Goal: Obtain resource: Download file/media

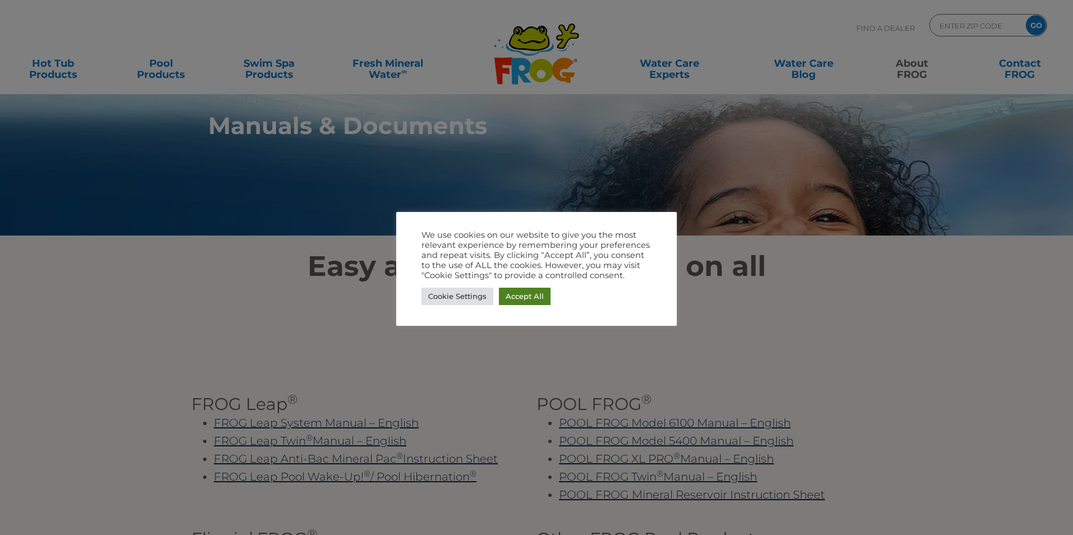
click at [528, 302] on link "Accept All" at bounding box center [525, 296] width 52 height 17
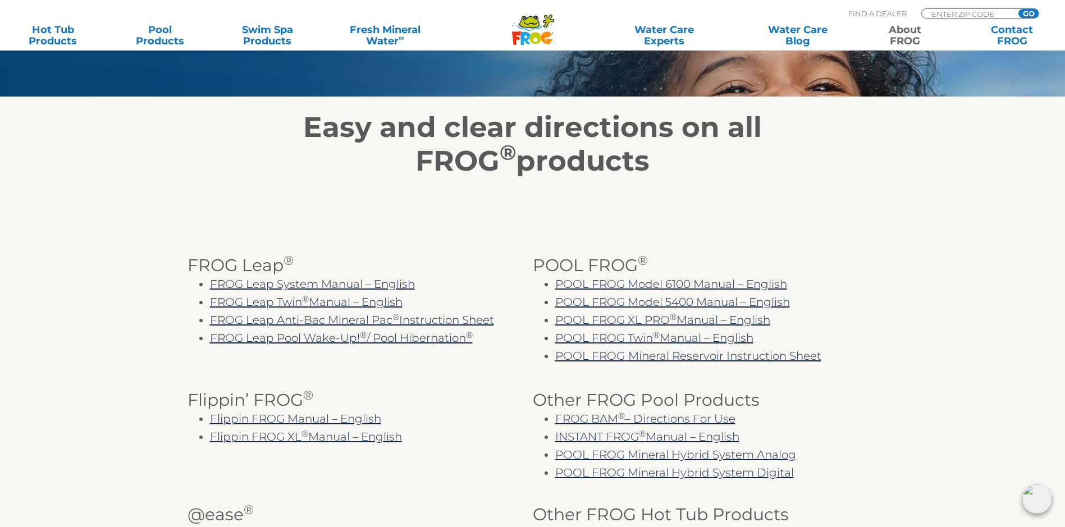
scroll to position [168, 0]
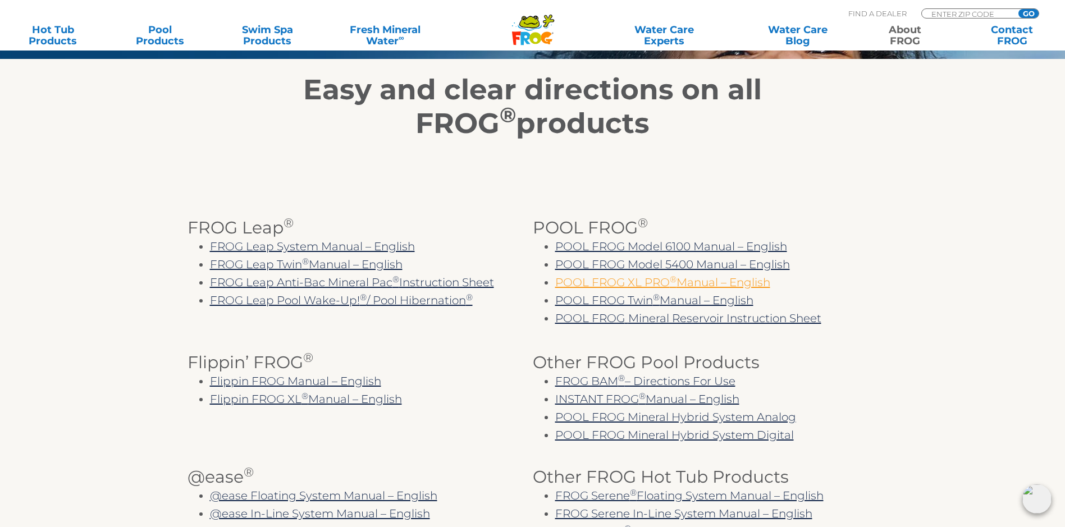
click at [639, 288] on link "POOL FROG XL PRO ® Manual – English" at bounding box center [662, 282] width 215 height 13
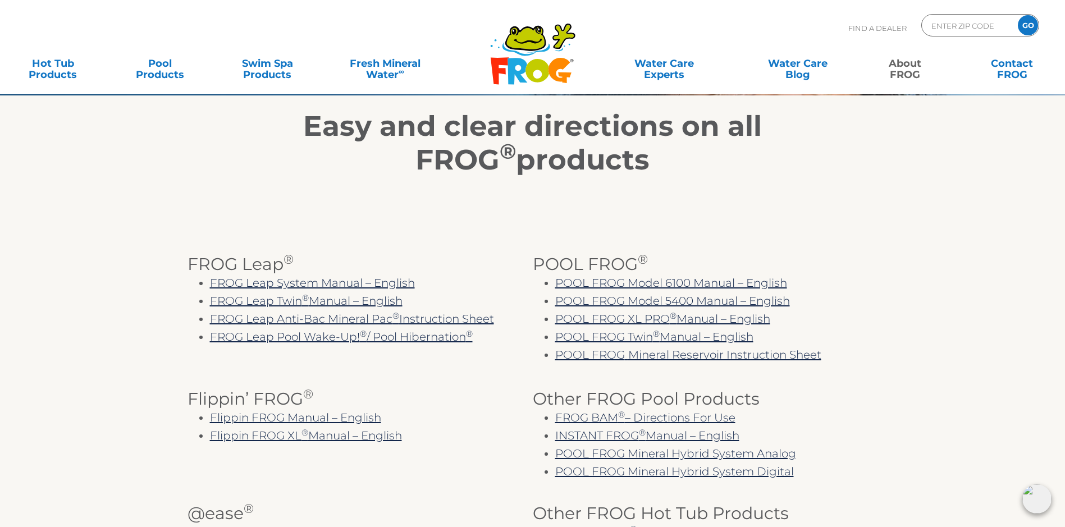
scroll to position [0, 0]
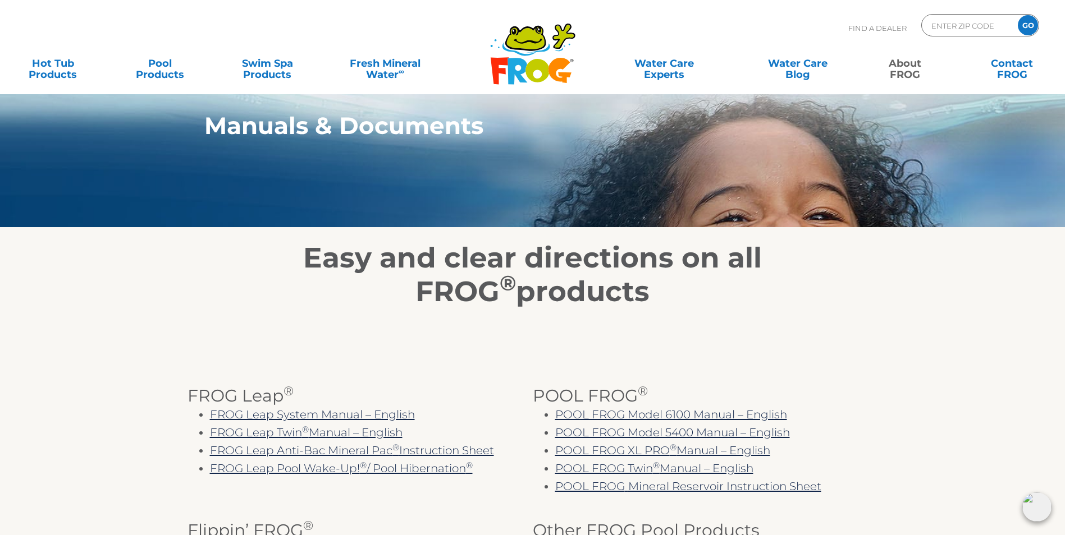
click at [870, 406] on h3 "POOL FROG ®" at bounding box center [705, 396] width 345 height 19
click at [519, 56] on icon ".st130{clip-path:url(#SVGID_2_);fill-rule:evenodd;clip-rule:evenodd;fill:#C3CC0…" at bounding box center [532, 53] width 86 height 63
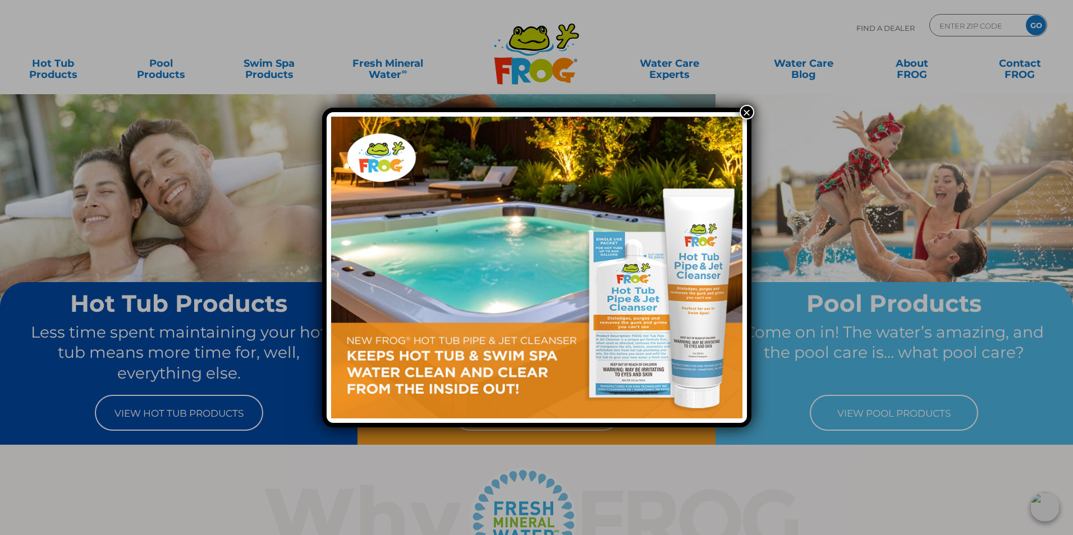
click at [742, 112] on button "×" at bounding box center [747, 112] width 15 height 15
